Goal: Transaction & Acquisition: Purchase product/service

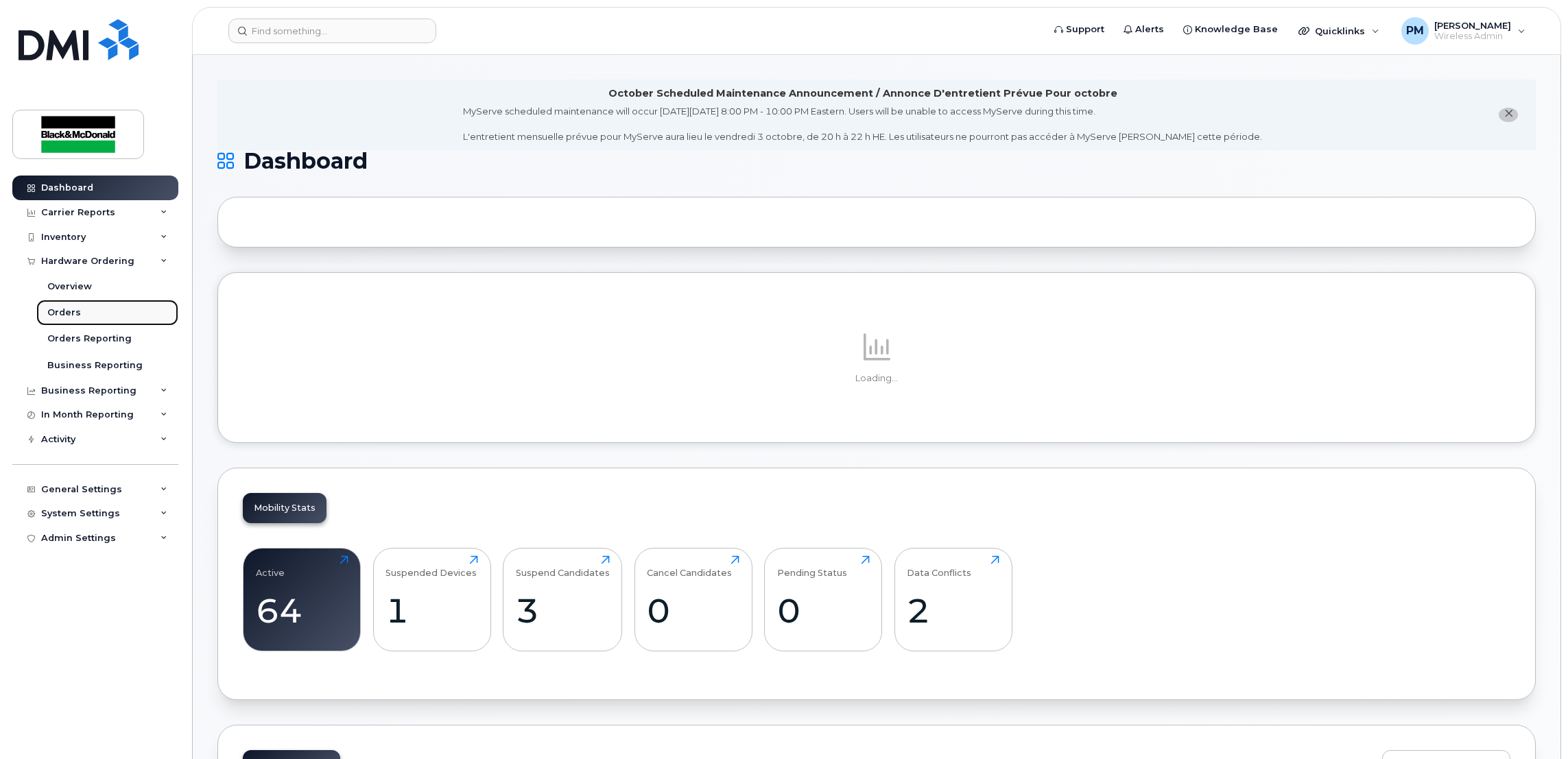
click at [65, 309] on div "Orders" at bounding box center [64, 313] width 33 height 12
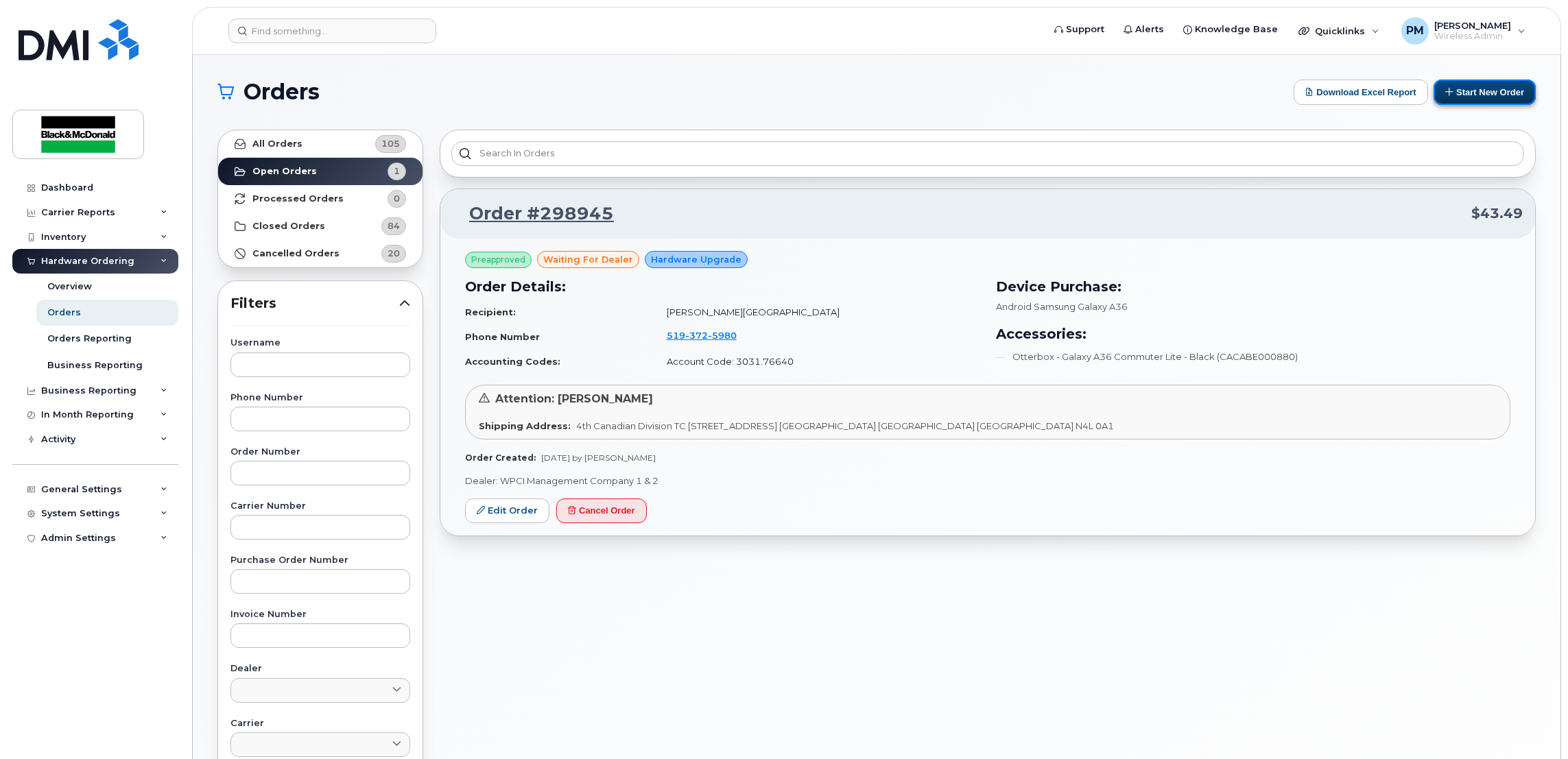
click at [1488, 99] on button "Start New Order" at bounding box center [1484, 92] width 103 height 25
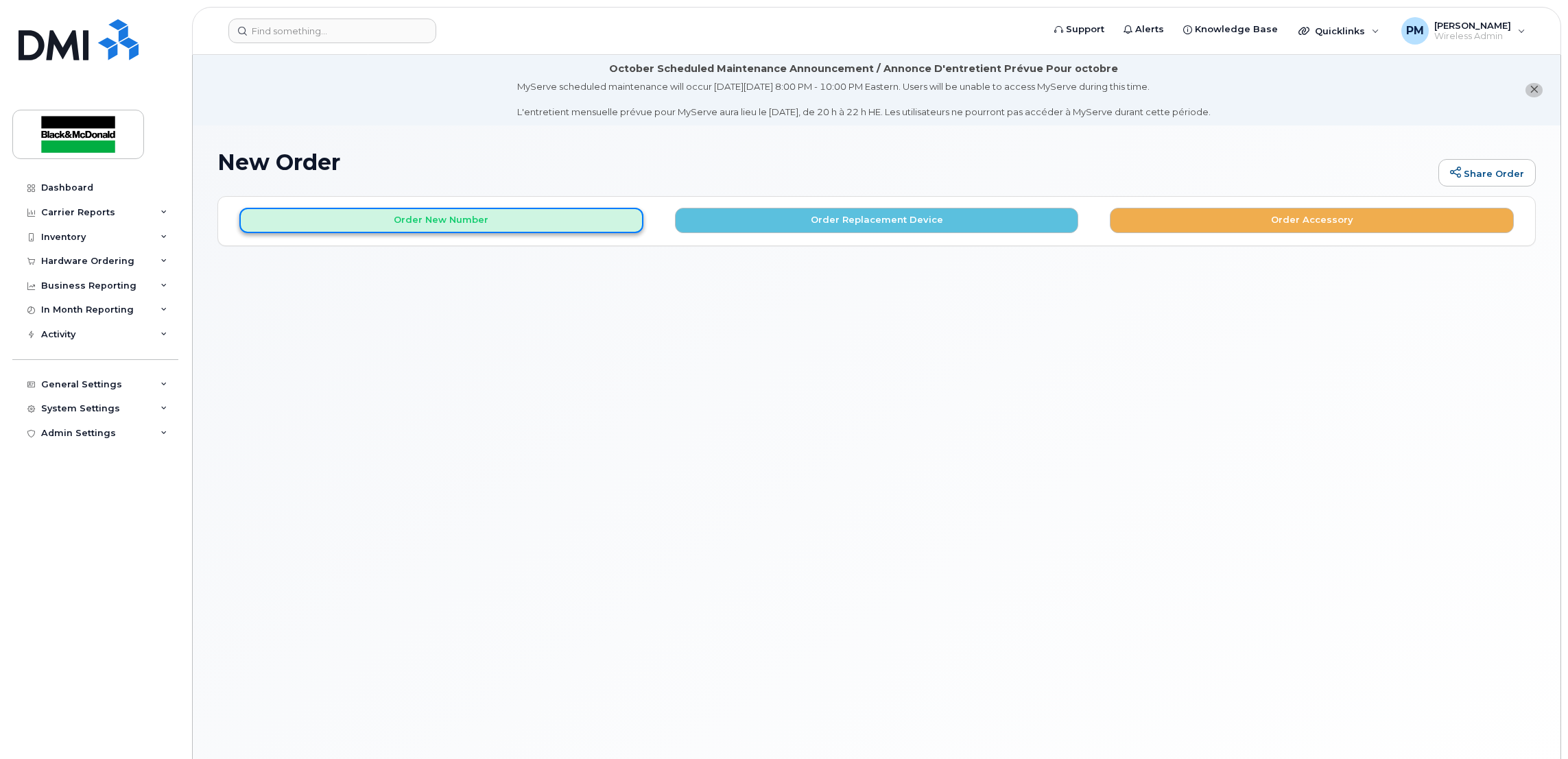
click at [427, 231] on button "Order New Number" at bounding box center [441, 220] width 404 height 25
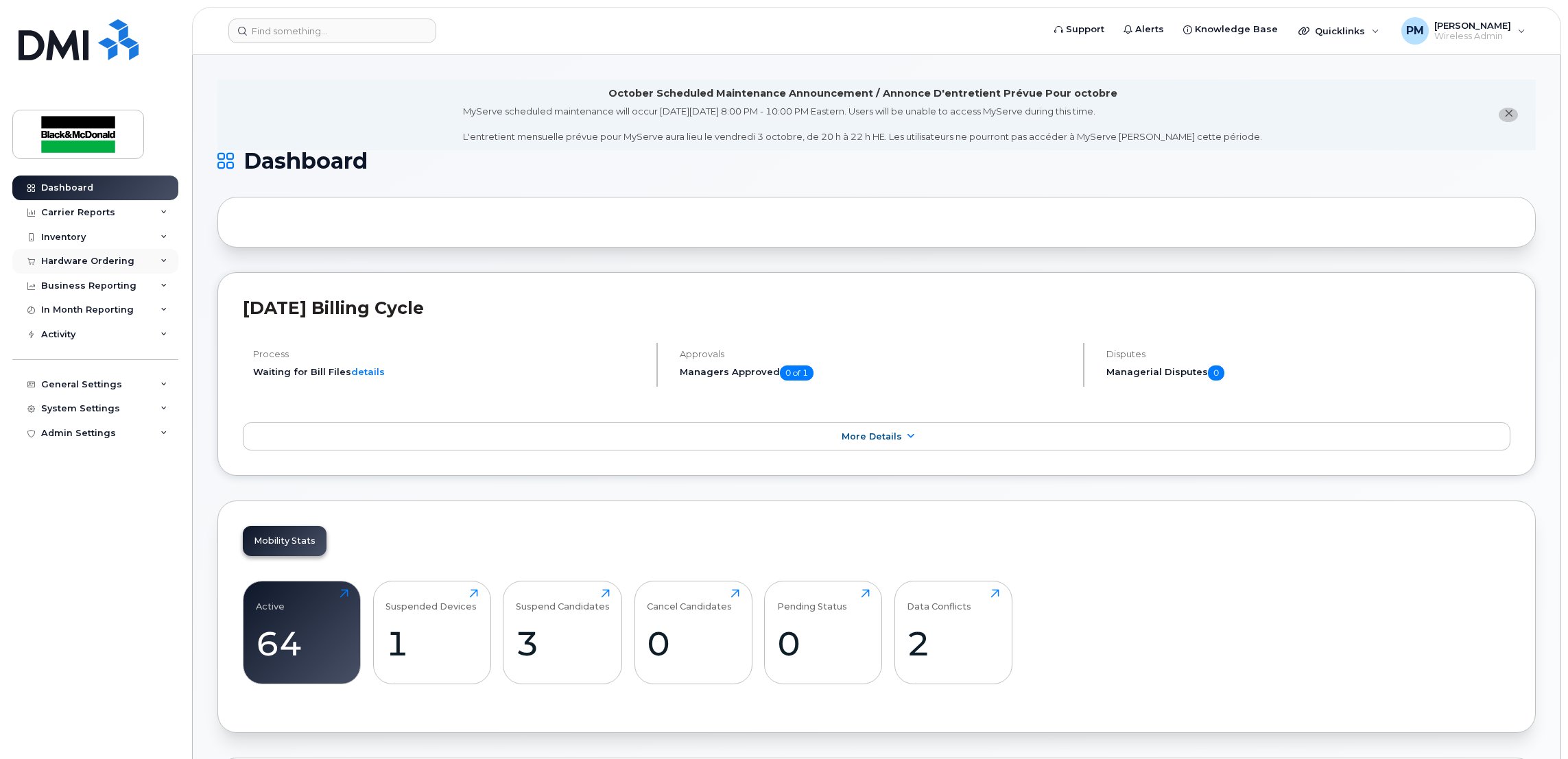
click at [110, 259] on div "Hardware Ordering" at bounding box center [88, 261] width 93 height 11
click at [96, 311] on link "Orders" at bounding box center [107, 313] width 142 height 26
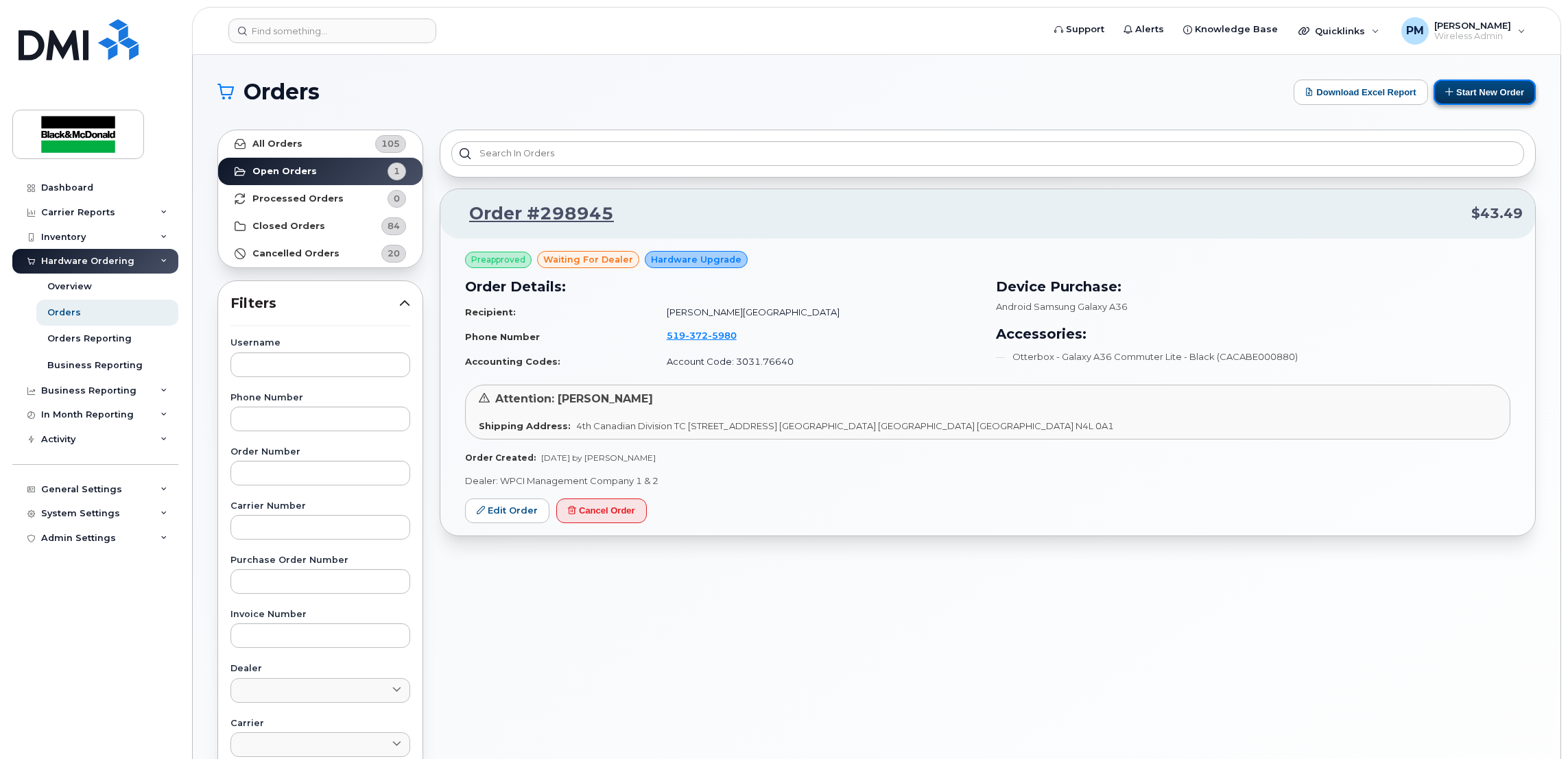
click at [1494, 96] on button "Start New Order" at bounding box center [1484, 92] width 103 height 25
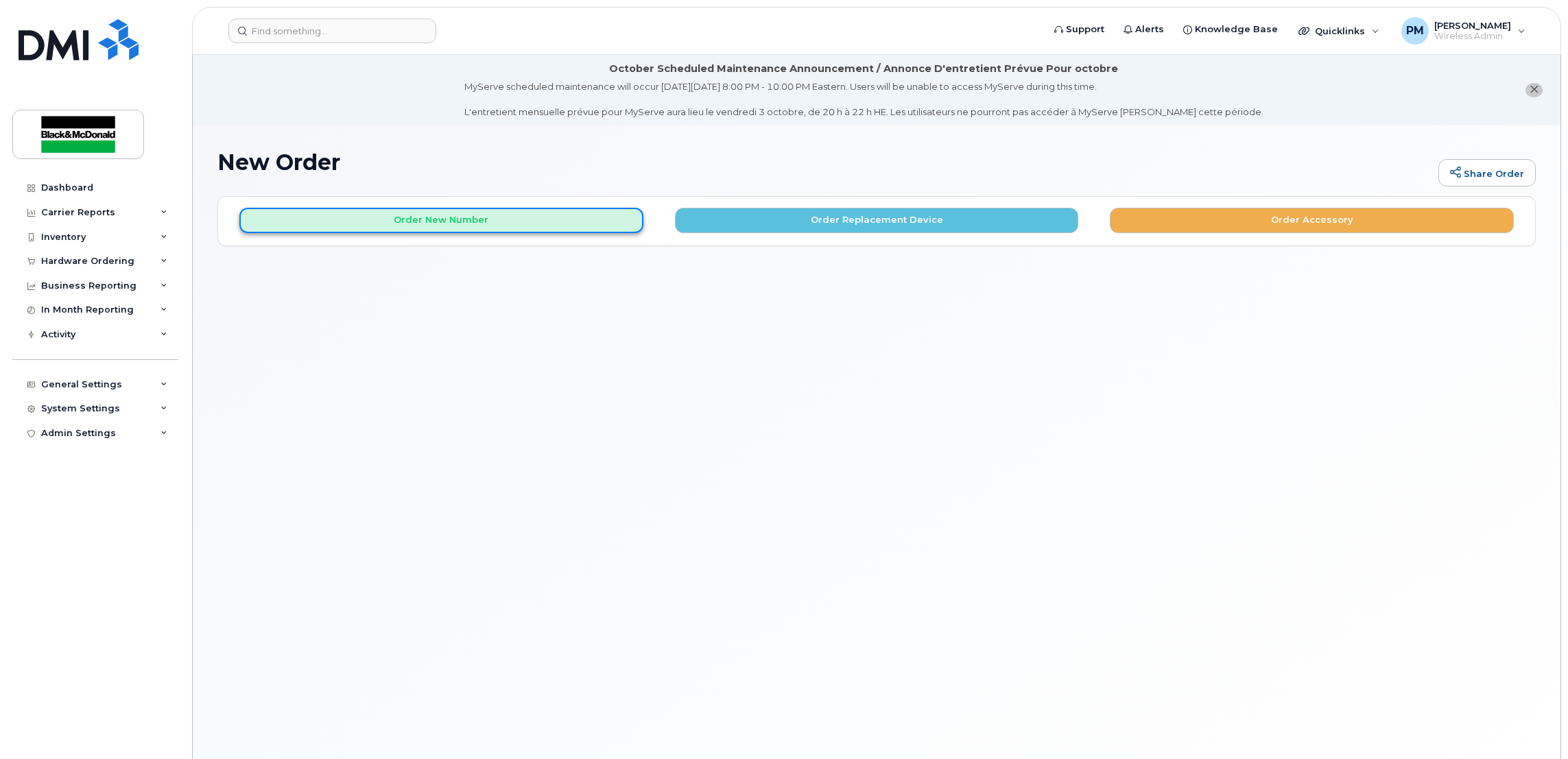
click at [544, 223] on button "Order New Number" at bounding box center [441, 220] width 404 height 25
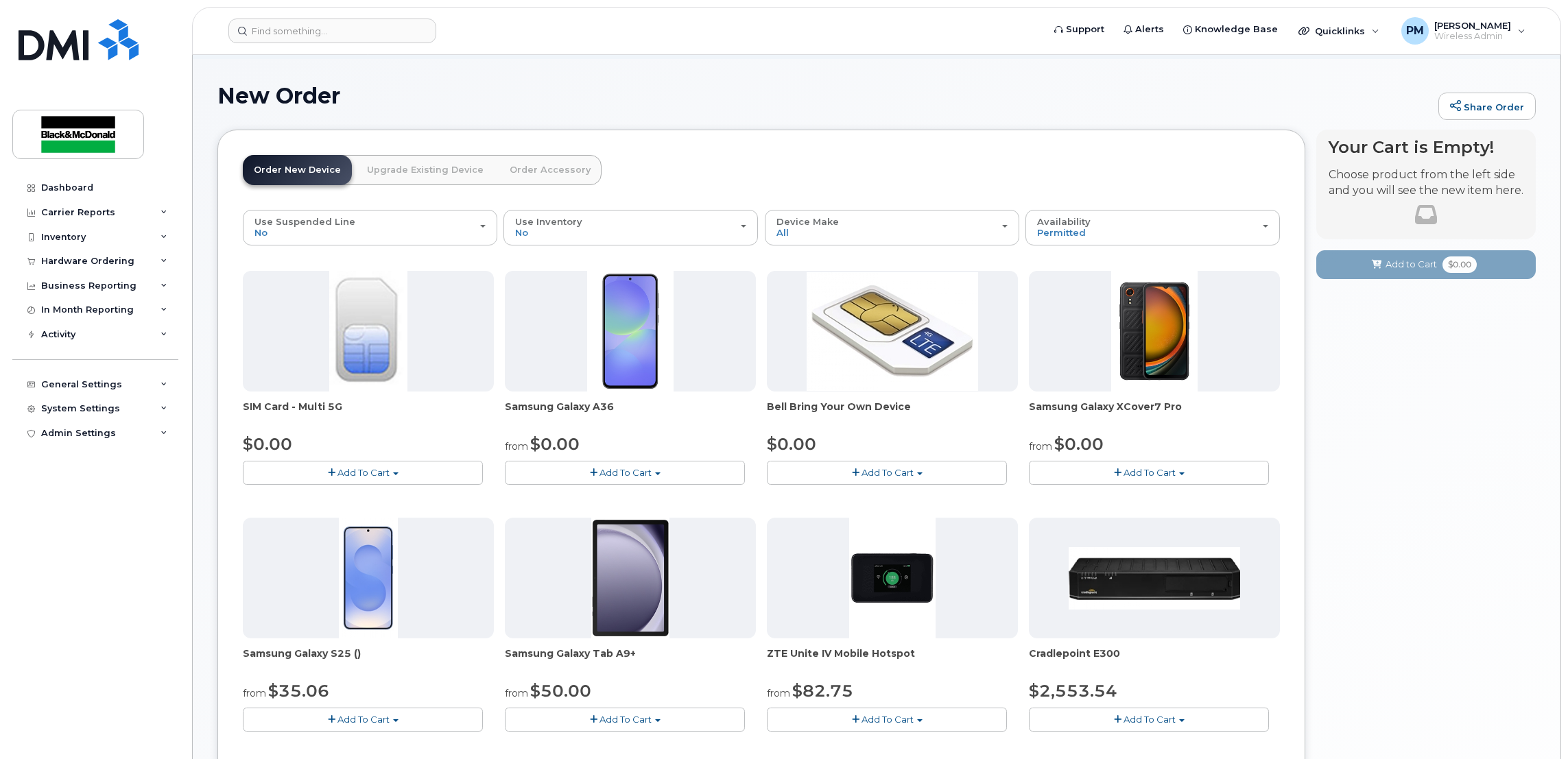
scroll to position [103, 0]
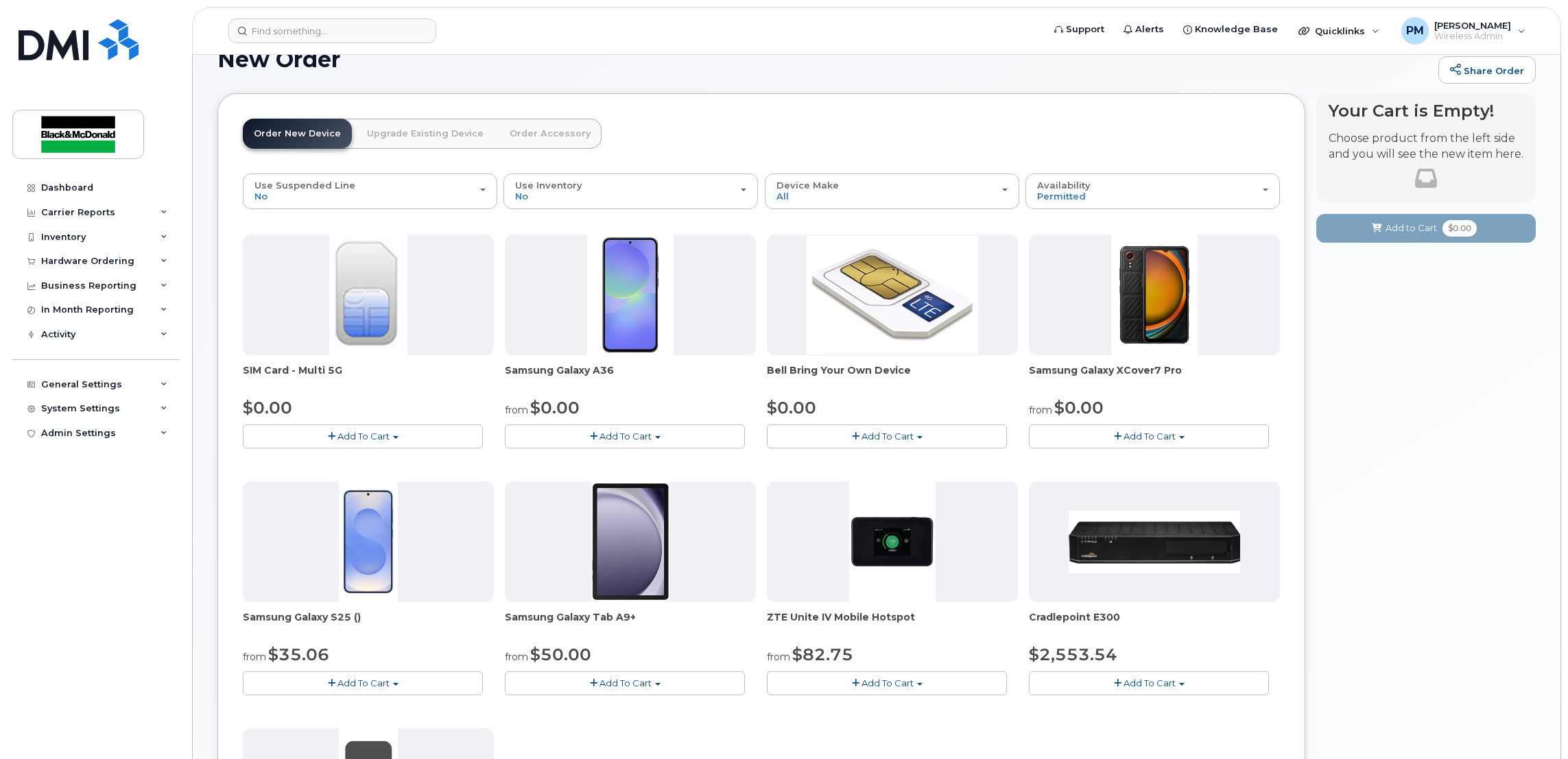
click at [386, 695] on button "Add To Cart" at bounding box center [363, 683] width 240 height 24
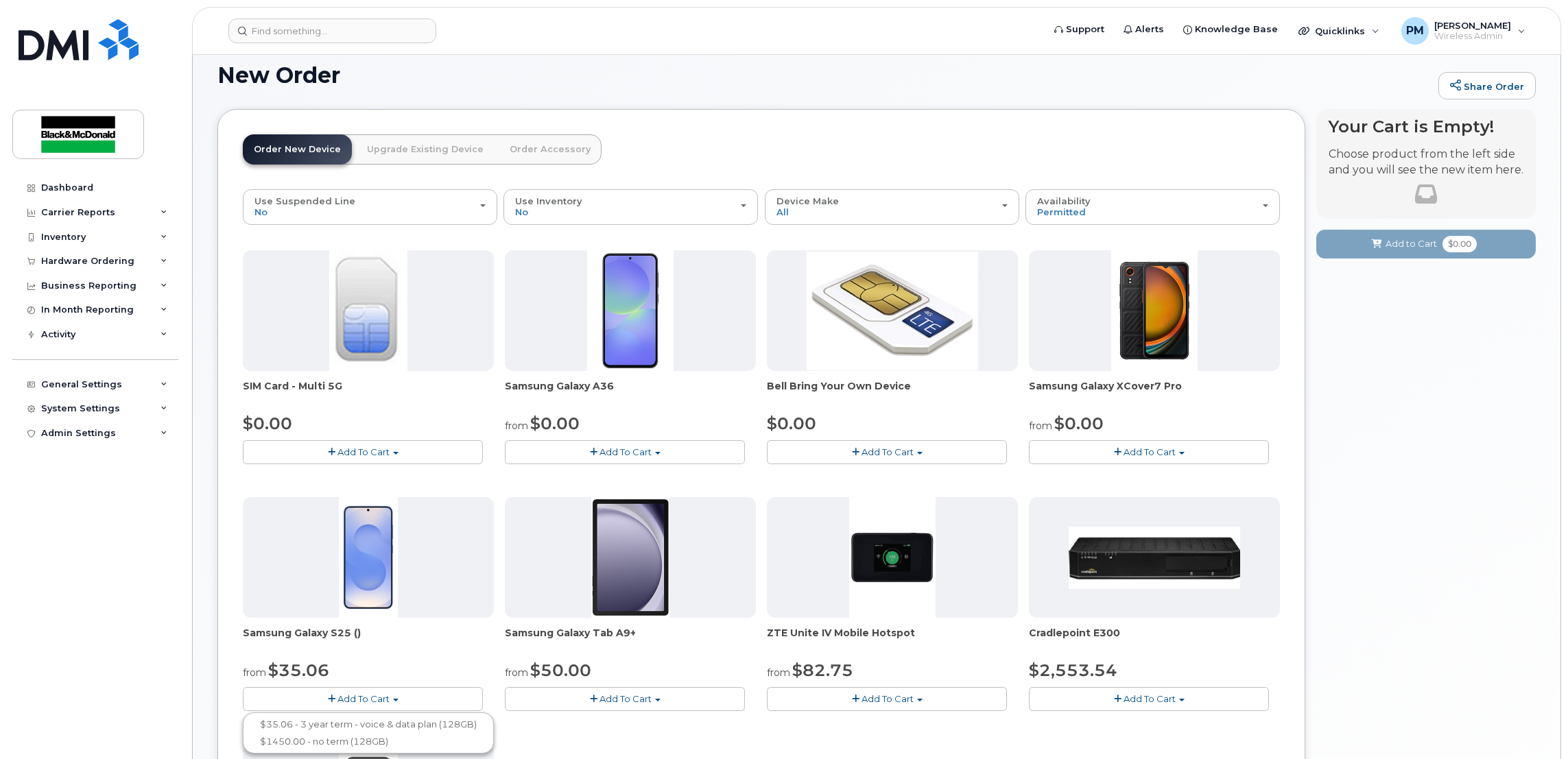
scroll to position [56, 0]
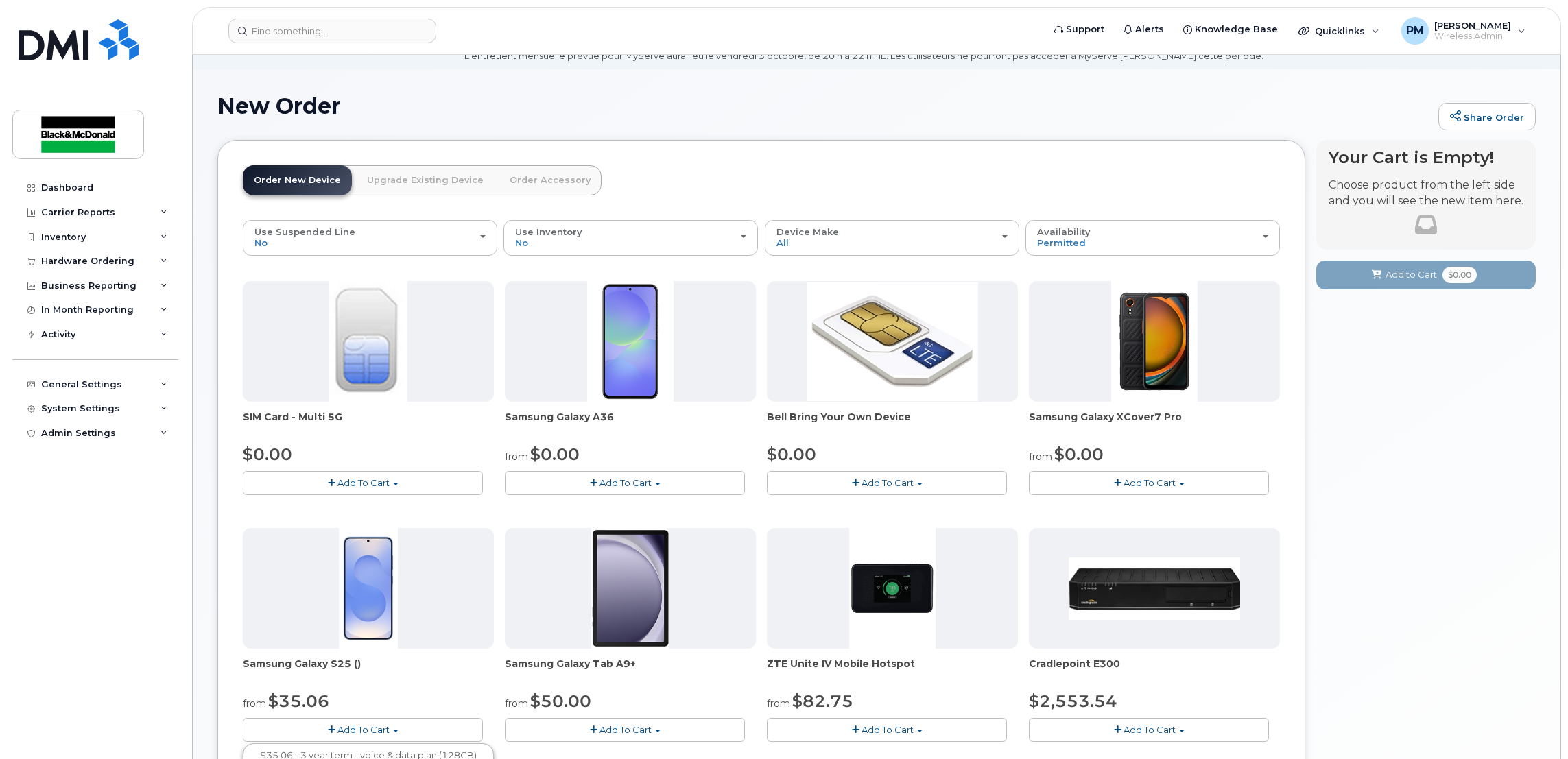
click at [714, 474] on button "Add To Cart" at bounding box center [625, 483] width 240 height 24
click at [900, 153] on div "Order New Device Upgrade Existing Device Order Accessory Order new device and n…" at bounding box center [761, 611] width 1088 height 941
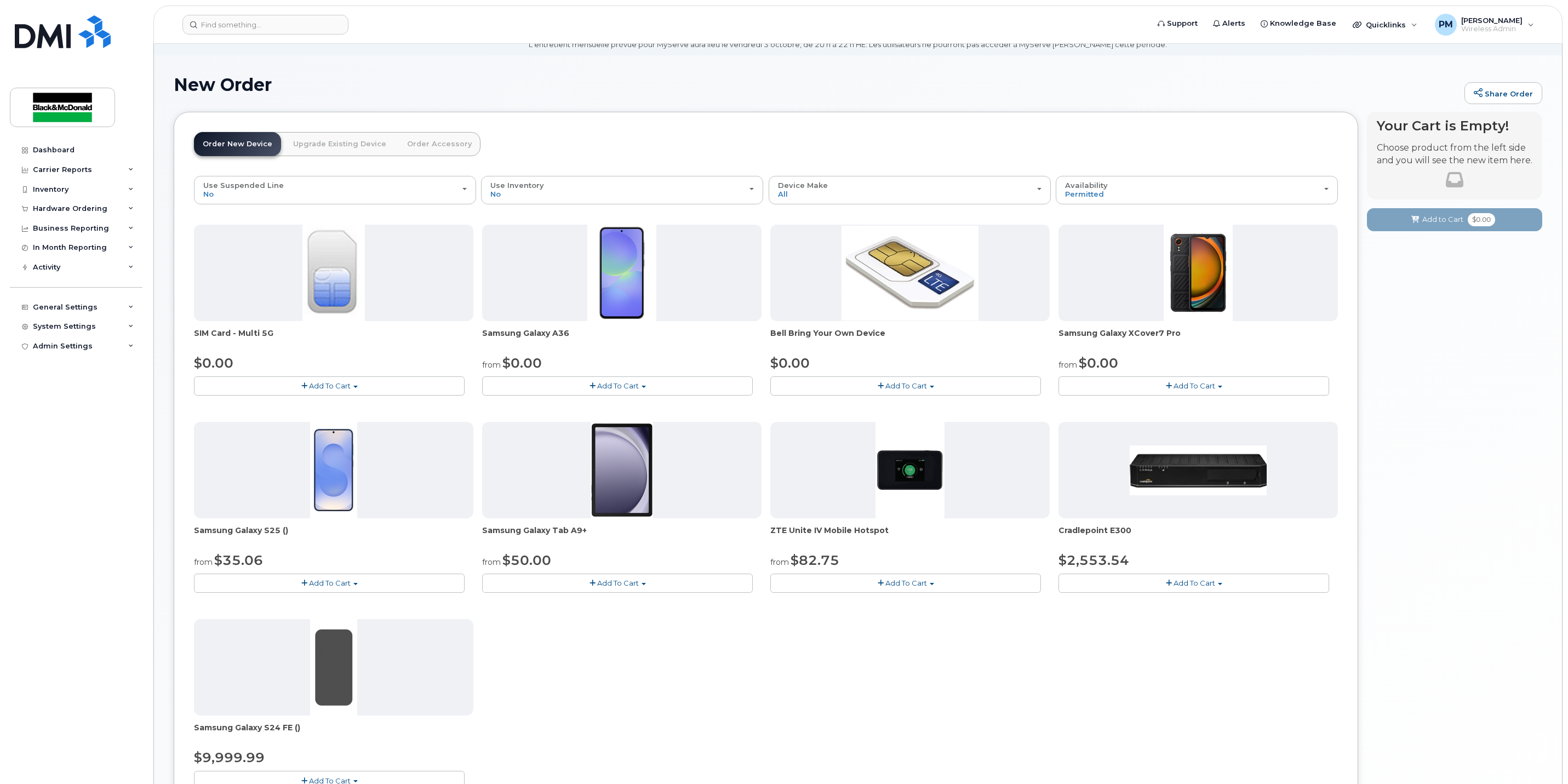
click at [319, 490] on img at bounding box center [333, 470] width 47 height 97
